Goal: Transaction & Acquisition: Obtain resource

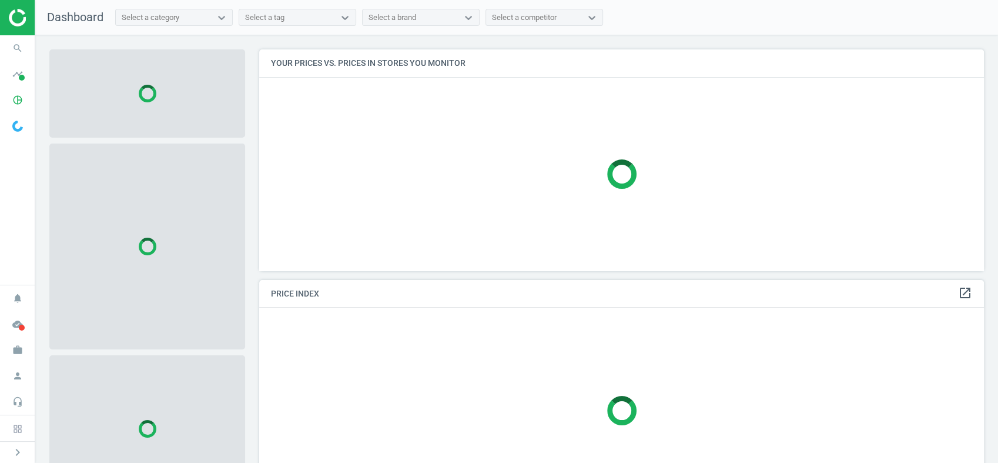
scroll to position [241, 735]
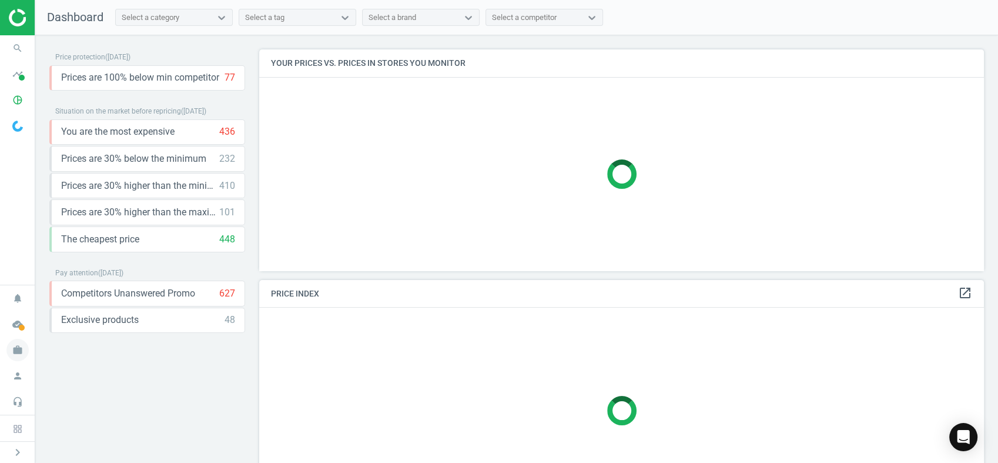
click at [20, 343] on icon "work" at bounding box center [17, 350] width 22 height 22
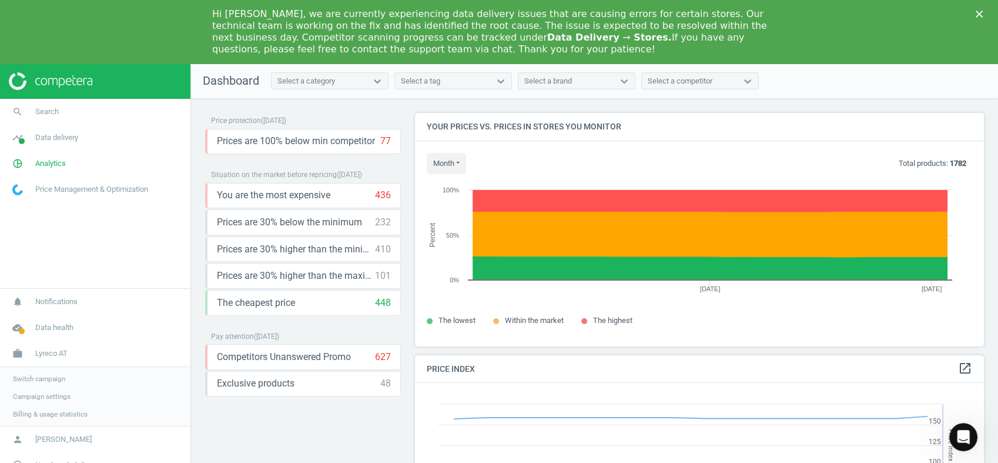
scroll to position [291, 579]
click at [979, 16] on icon "Close" at bounding box center [979, 14] width 7 height 7
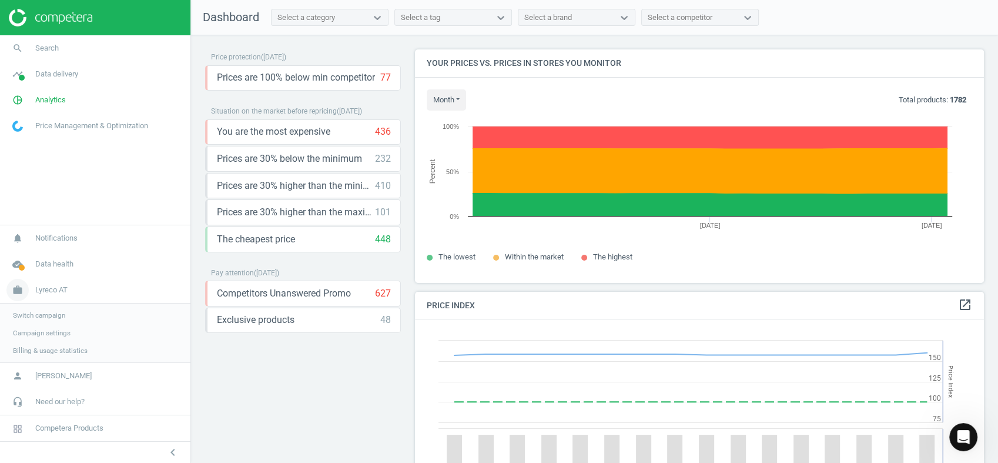
click at [18, 288] on icon "work" at bounding box center [17, 290] width 22 height 22
click at [31, 349] on span "work" at bounding box center [17, 350] width 35 height 26
click at [61, 315] on span "Switch campaign" at bounding box center [39, 314] width 52 height 9
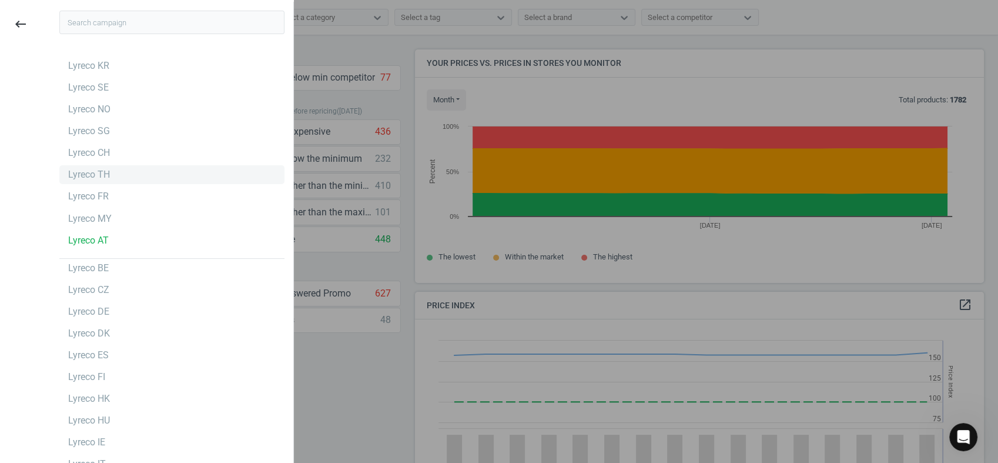
scroll to position [9, 0]
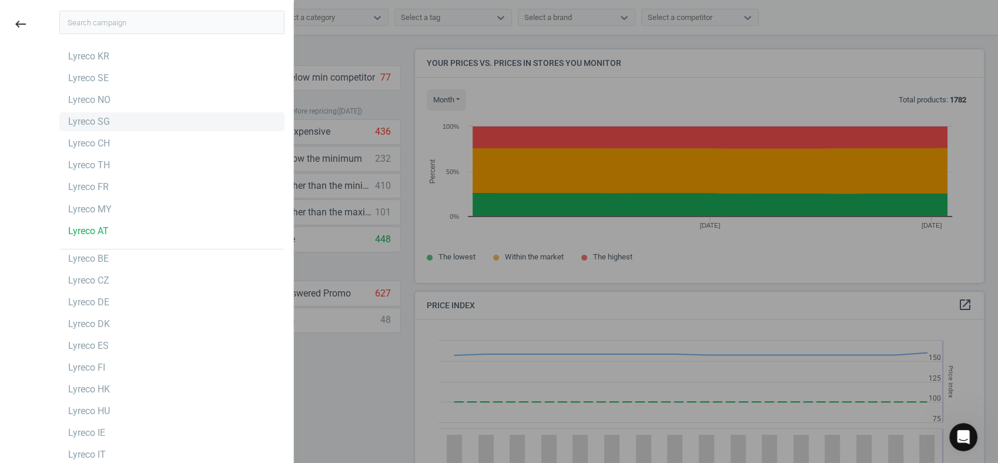
click at [125, 115] on div "Lyreco SG" at bounding box center [171, 121] width 225 height 19
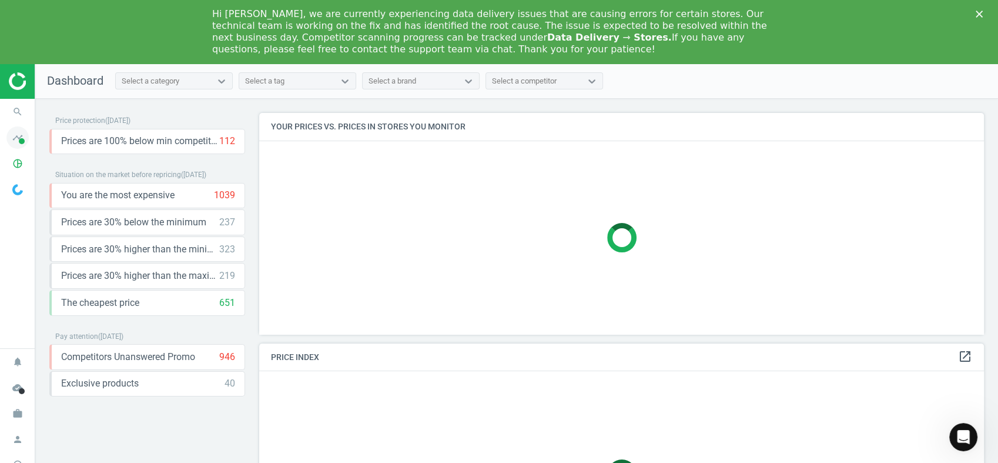
click at [21, 146] on icon "timeline" at bounding box center [17, 137] width 22 height 22
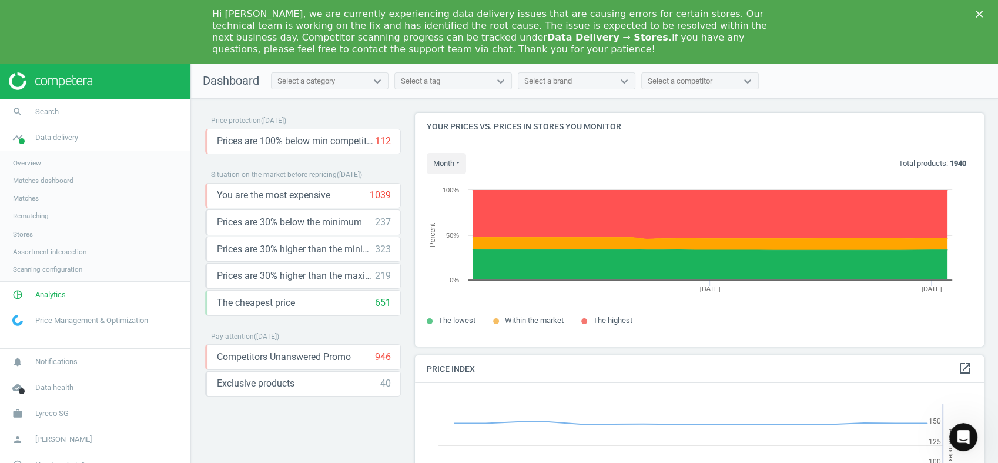
scroll to position [291, 579]
click at [34, 162] on span "Overview" at bounding box center [27, 162] width 28 height 9
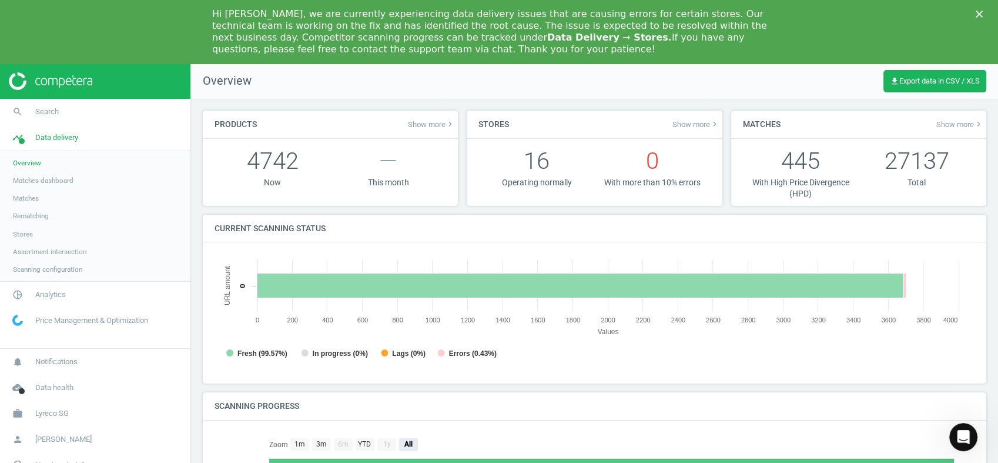
scroll to position [6, 5]
click at [31, 199] on span "Matches" at bounding box center [26, 197] width 26 height 9
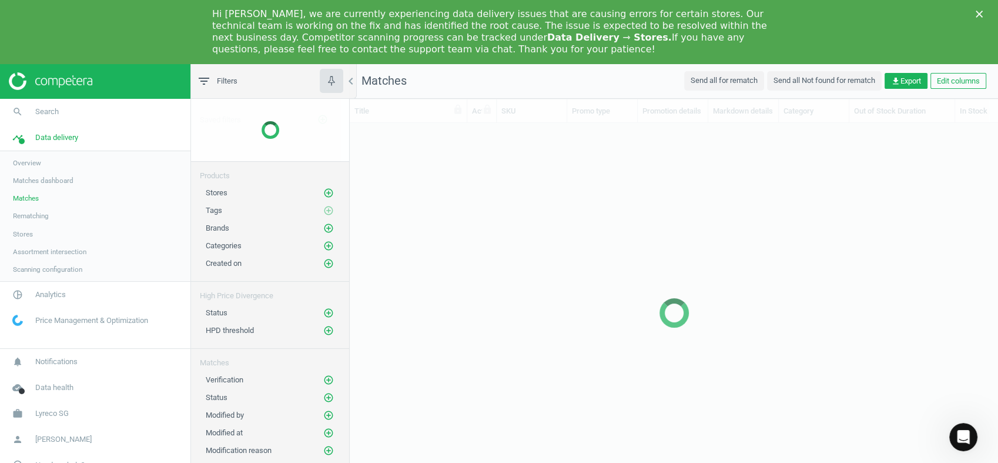
scroll to position [361, 638]
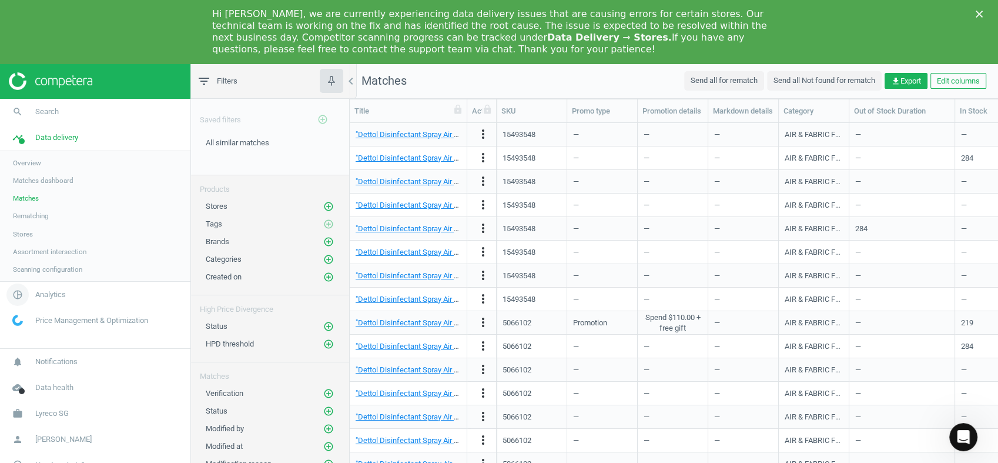
click at [14, 295] on icon "pie_chart_outlined" at bounding box center [17, 294] width 22 height 22
click at [35, 207] on span "Products" at bounding box center [27, 206] width 28 height 9
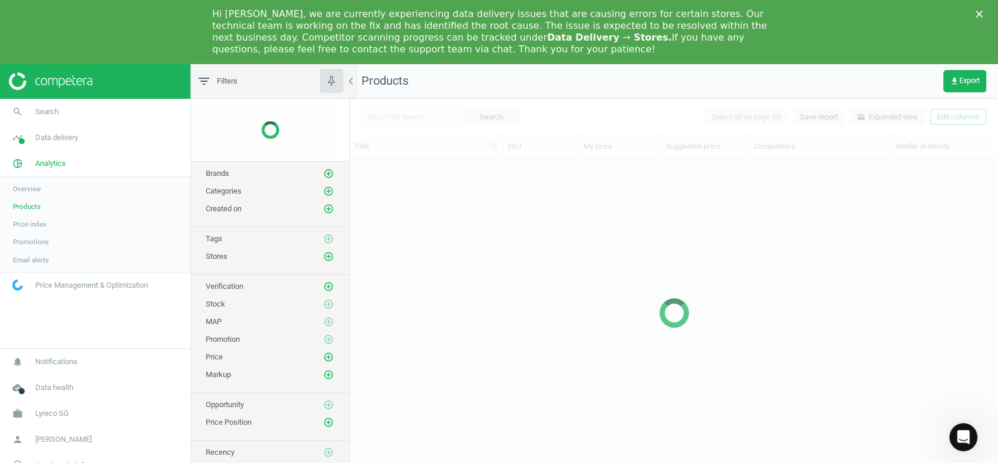
scroll to position [325, 638]
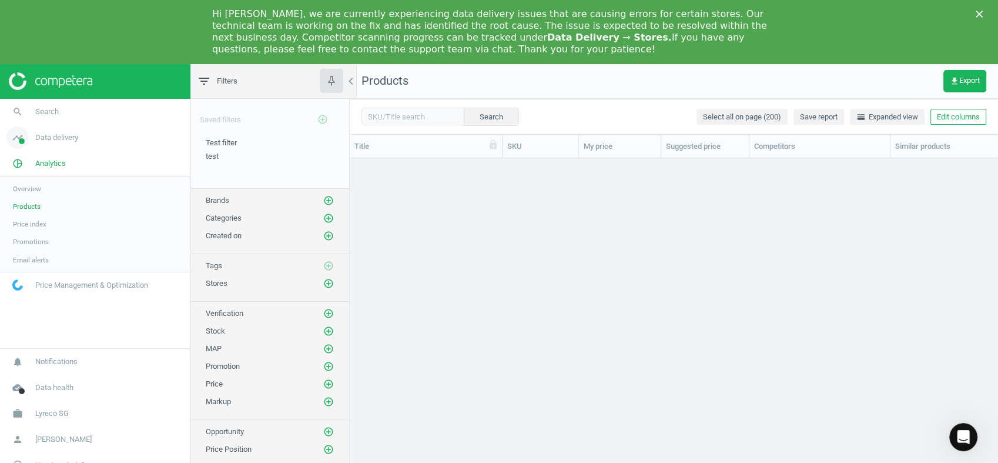
click at [19, 141] on span at bounding box center [22, 141] width 6 height 6
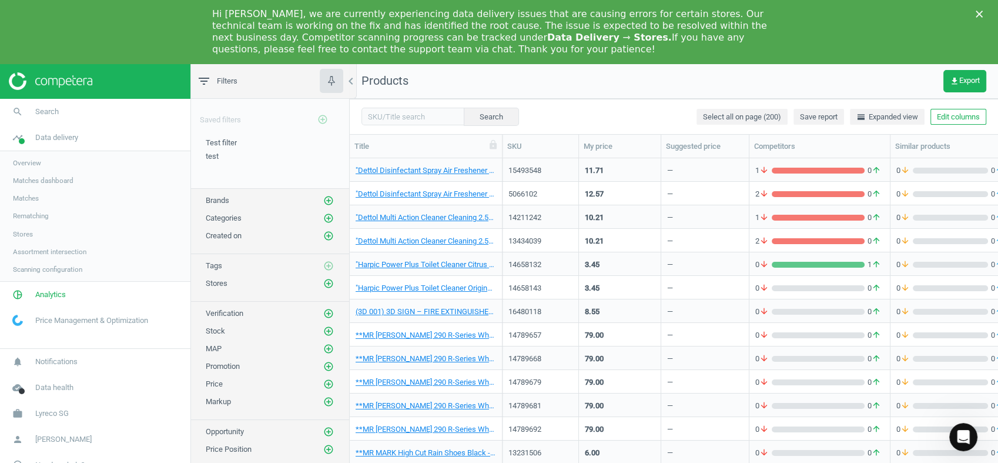
click at [35, 200] on span "Matches" at bounding box center [26, 197] width 26 height 9
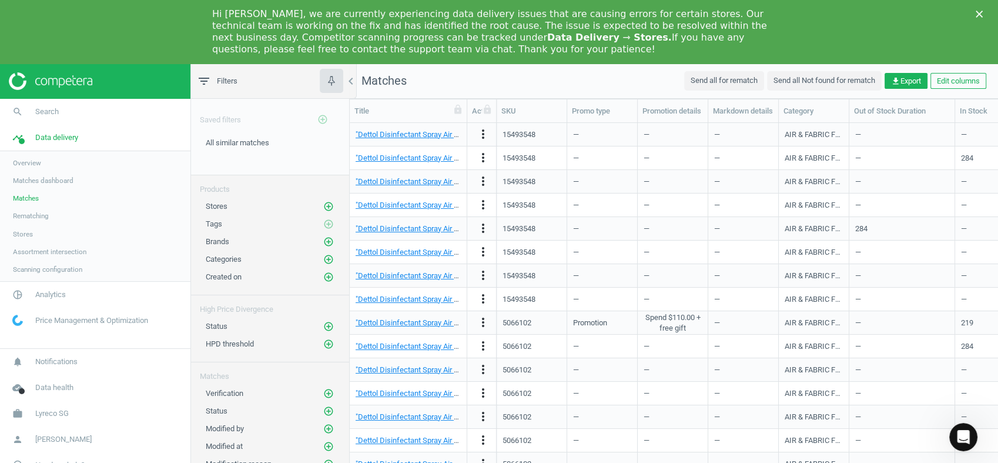
scroll to position [29, 0]
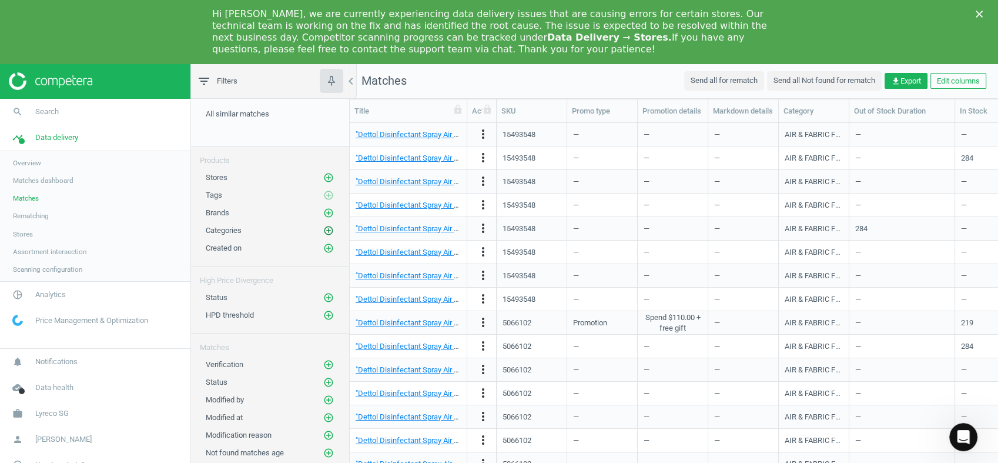
click at [323, 229] on icon "add_circle_outline" at bounding box center [328, 230] width 11 height 11
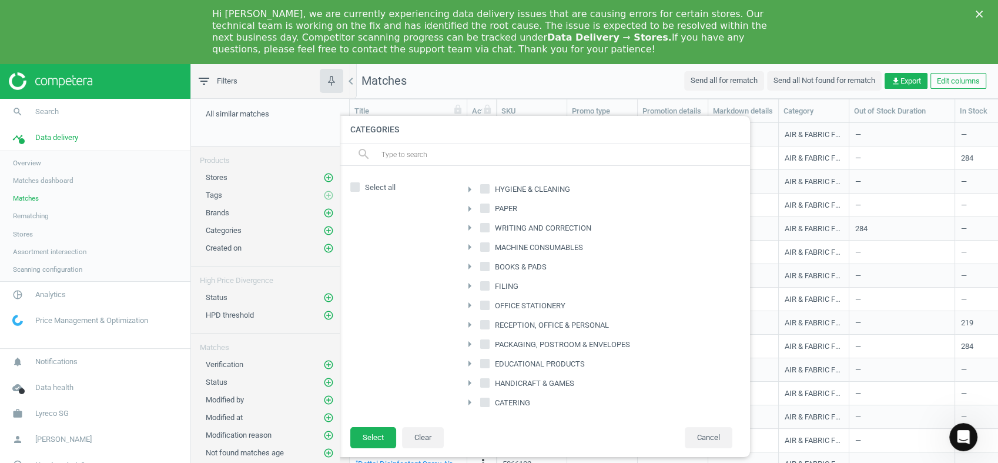
scroll to position [138, 0]
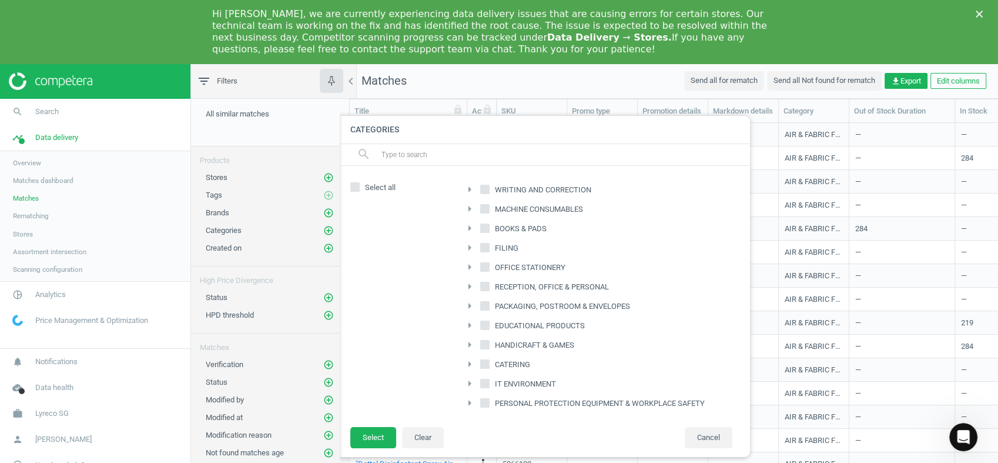
click at [481, 362] on input "CATERING" at bounding box center [485, 364] width 8 height 8
checkbox input "true"
click at [381, 436] on button "Select" at bounding box center [373, 437] width 46 height 21
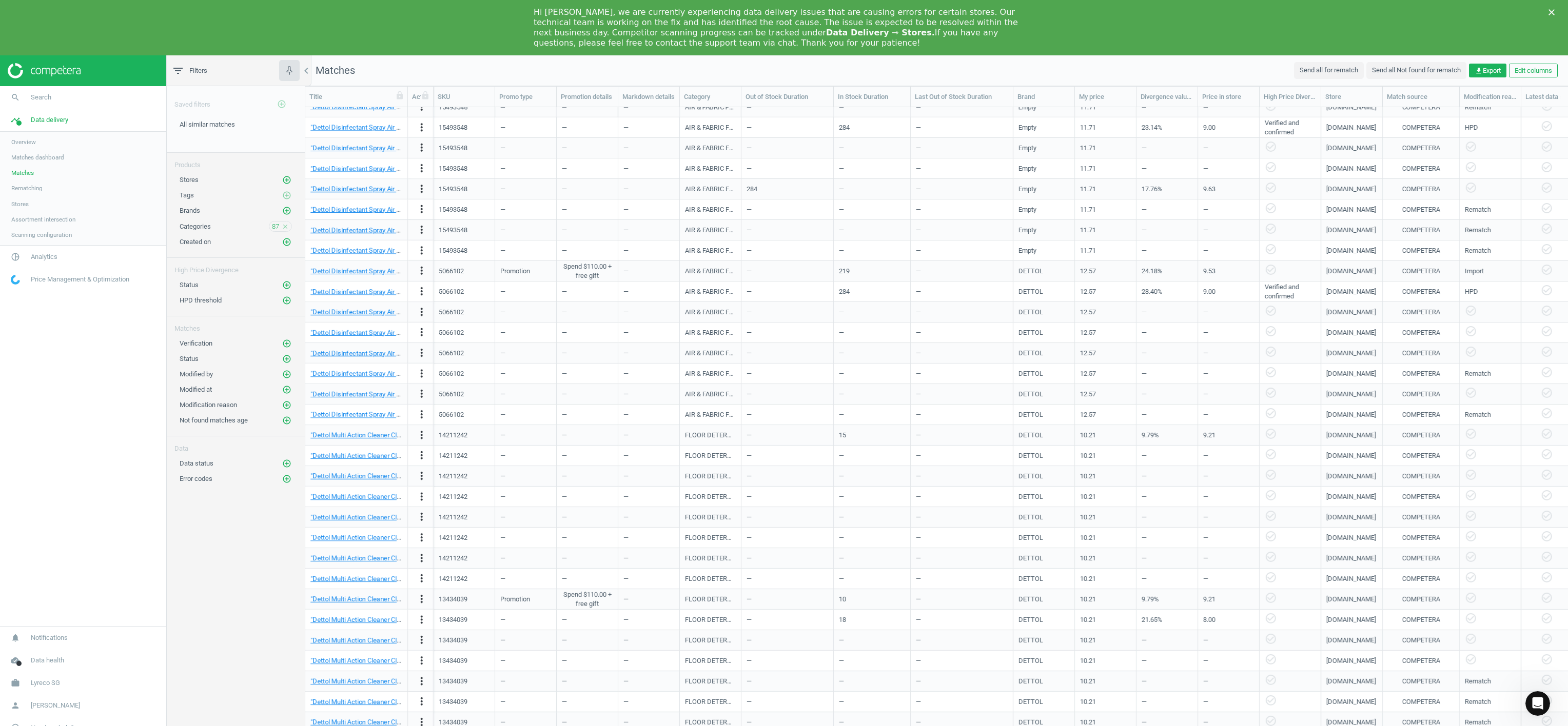
scroll to position [992, 2024]
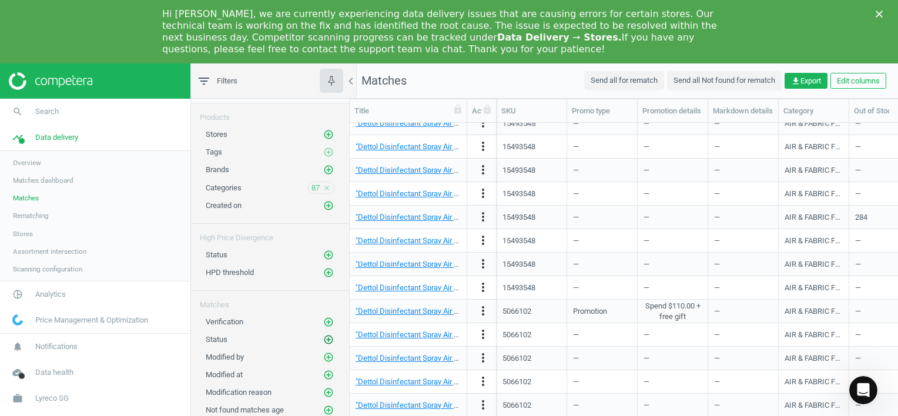
click at [323, 334] on icon "add_circle_outline" at bounding box center [328, 339] width 11 height 11
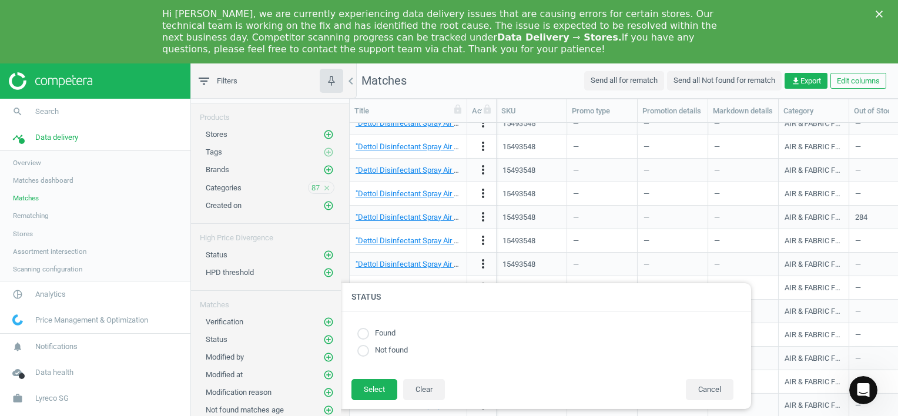
click at [356, 339] on div "Found Not found" at bounding box center [546, 344] width 388 height 43
click at [365, 336] on input "radio" at bounding box center [363, 334] width 12 height 12
radio input "true"
click at [379, 395] on button "Select" at bounding box center [375, 389] width 46 height 21
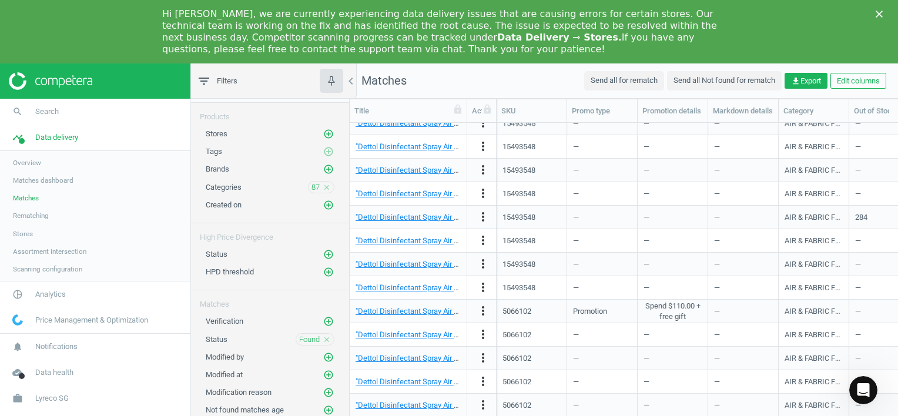
click at [881, 12] on polygon "Close" at bounding box center [879, 14] width 7 height 7
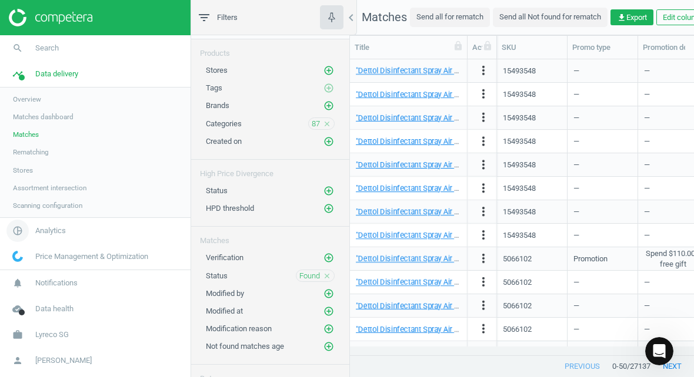
click at [179, 240] on link "pie_chart_outlined Analytics" at bounding box center [95, 231] width 190 height 26
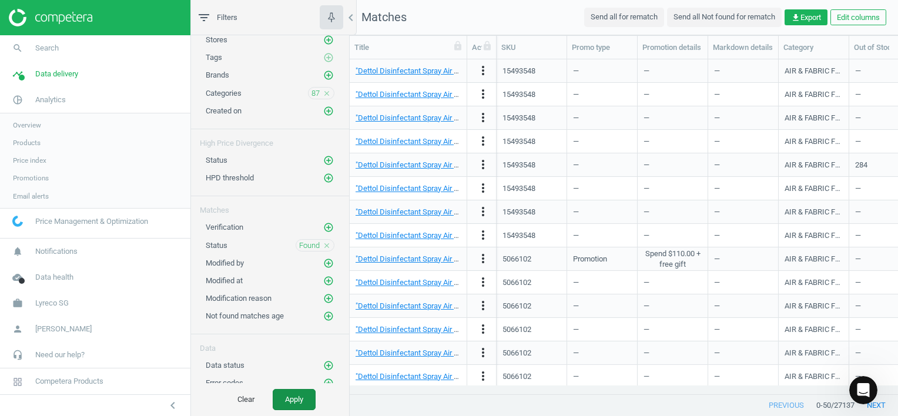
click at [283, 406] on button "Apply" at bounding box center [294, 399] width 43 height 21
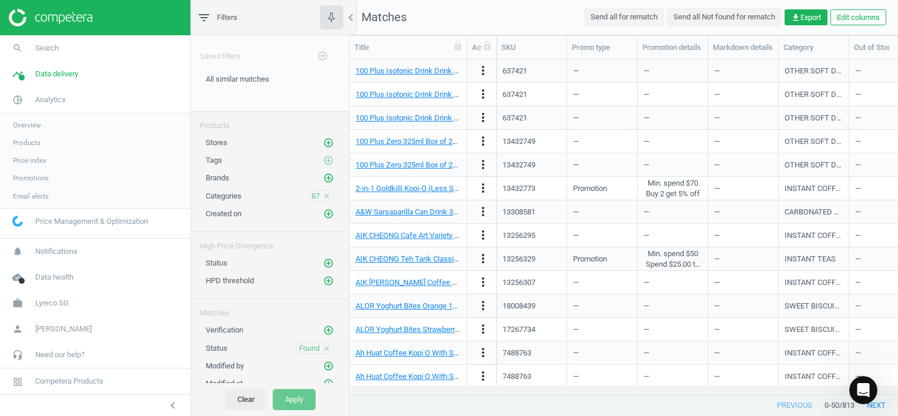
click at [246, 399] on button "Clear" at bounding box center [246, 399] width 42 height 21
click at [323, 192] on icon "add_circle_outline" at bounding box center [328, 195] width 11 height 11
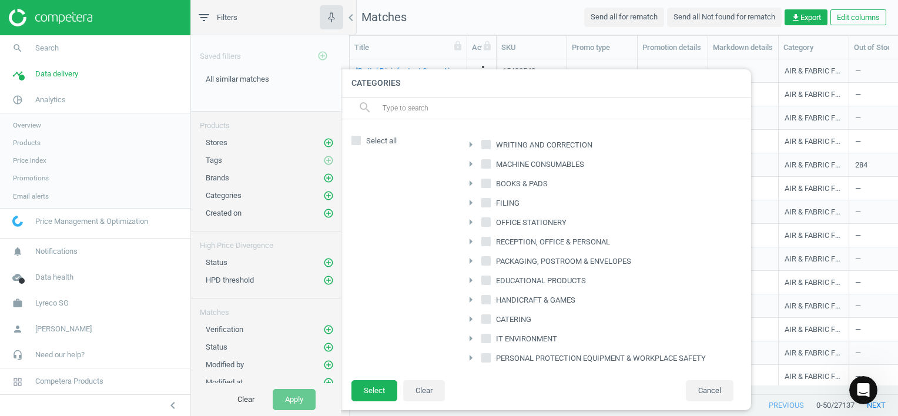
click at [490, 314] on icon at bounding box center [485, 318] width 9 height 9
click at [490, 315] on input "CATERING" at bounding box center [487, 319] width 8 height 8
checkbox input "true"
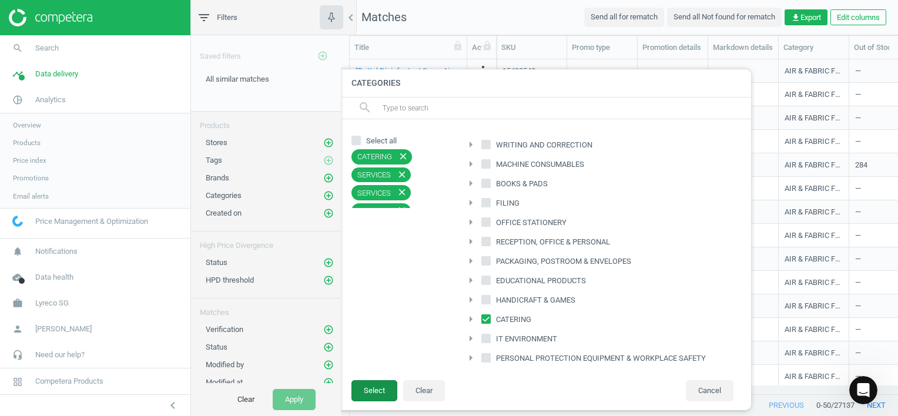
click at [390, 382] on button "Select" at bounding box center [375, 390] width 46 height 21
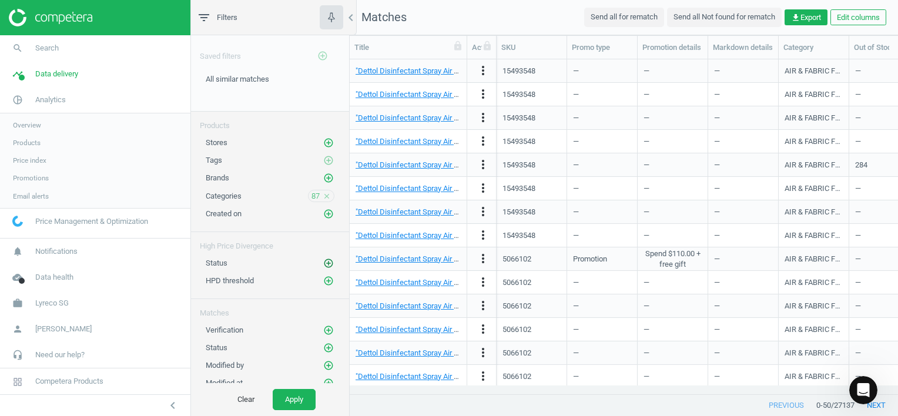
click at [323, 260] on icon "add_circle_outline" at bounding box center [328, 263] width 11 height 11
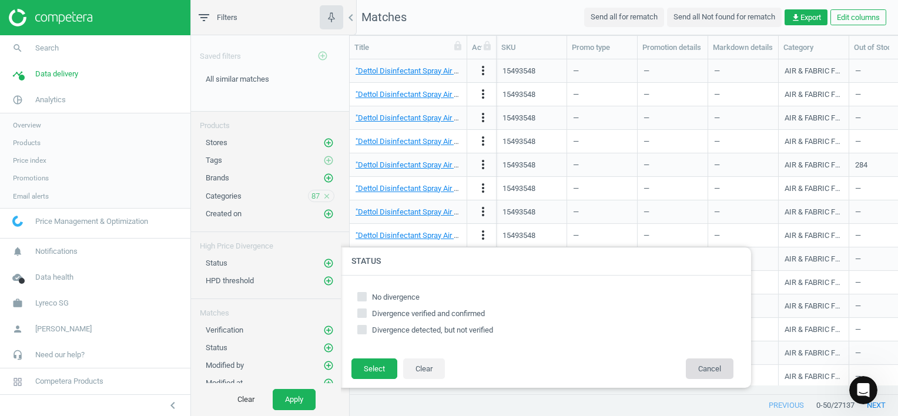
click at [687, 362] on button "Cancel" at bounding box center [710, 369] width 48 height 21
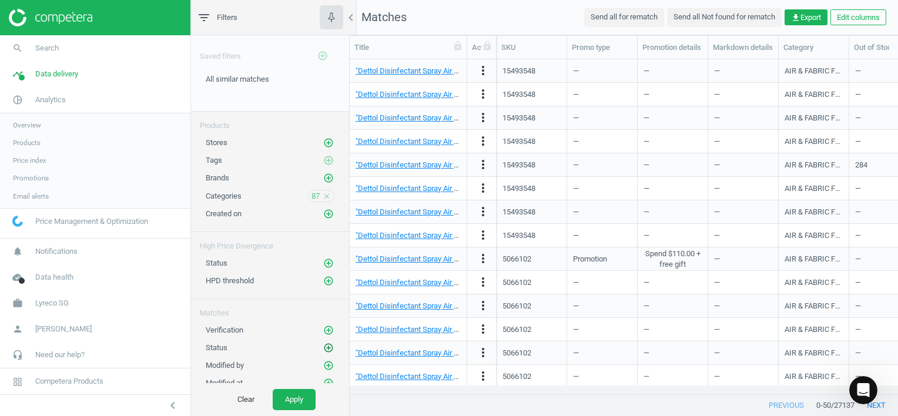
click at [323, 345] on icon "add_circle_outline" at bounding box center [328, 348] width 11 height 11
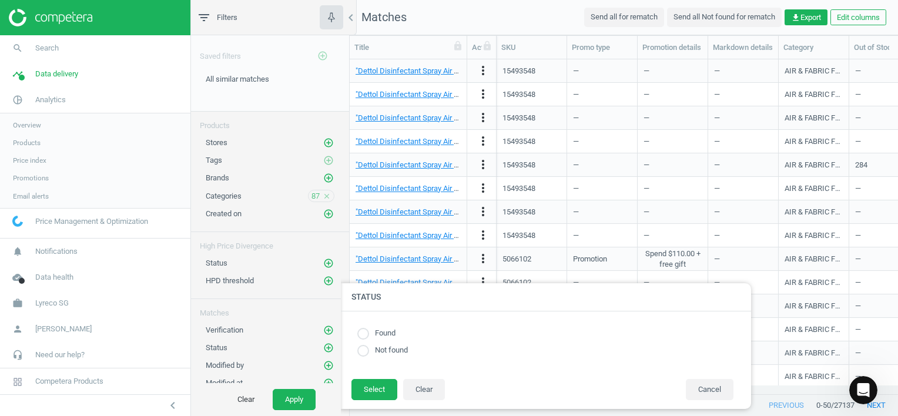
click at [391, 339] on label "Found" at bounding box center [382, 333] width 26 height 11
click at [374, 330] on label "Found" at bounding box center [382, 333] width 26 height 11
click at [362, 336] on input "radio" at bounding box center [363, 334] width 12 height 12
radio input "true"
click at [383, 390] on button "Select" at bounding box center [375, 389] width 46 height 21
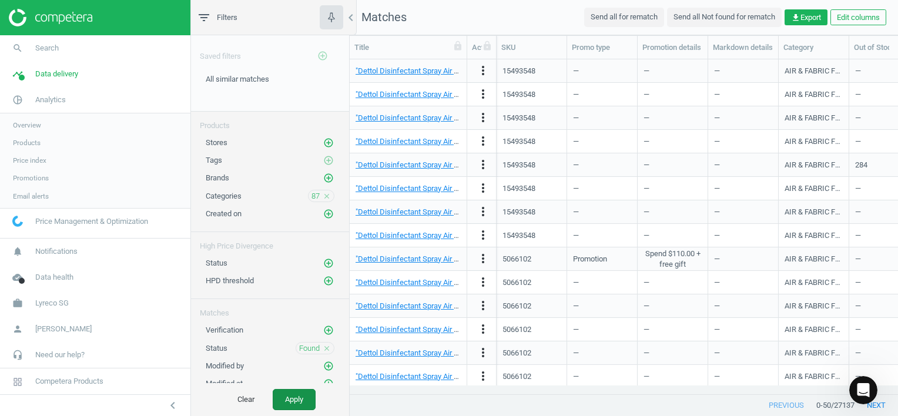
click at [295, 399] on button "Apply" at bounding box center [294, 399] width 43 height 21
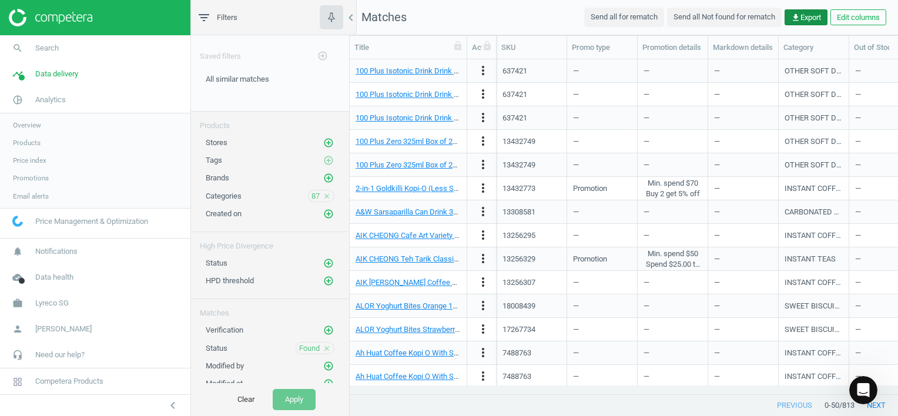
click at [812, 11] on button "get_app Export" at bounding box center [806, 17] width 43 height 16
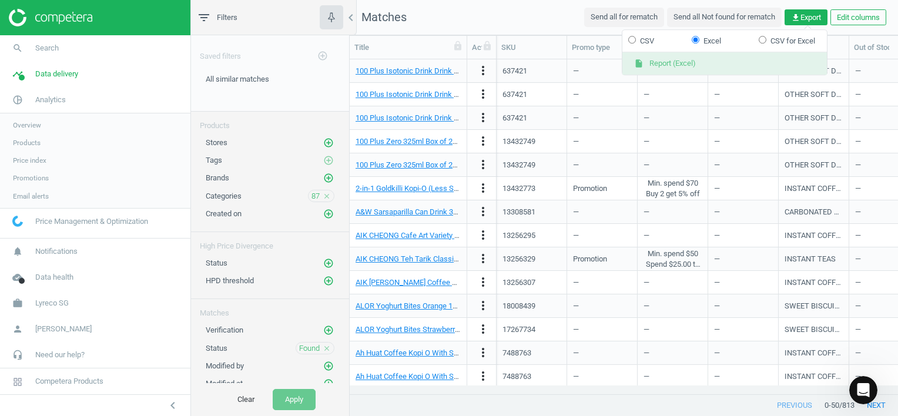
click at [686, 63] on button "insert_drive_file Report (Excel)" at bounding box center [725, 64] width 205 height 22
